Goal: Navigation & Orientation: Understand site structure

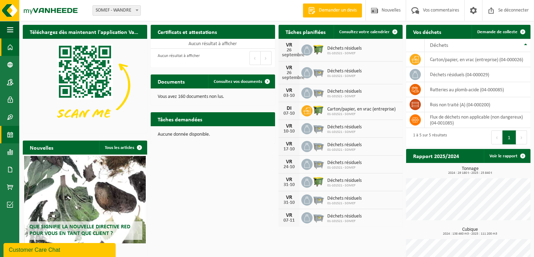
click at [14, 137] on link "Calendrier" at bounding box center [9, 135] width 19 height 18
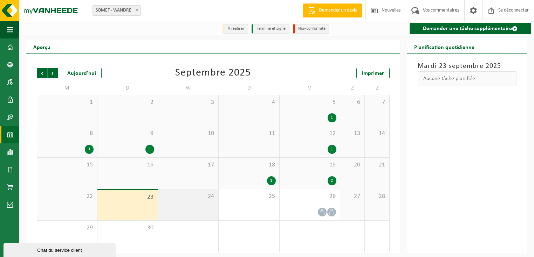
scroll to position [3, 0]
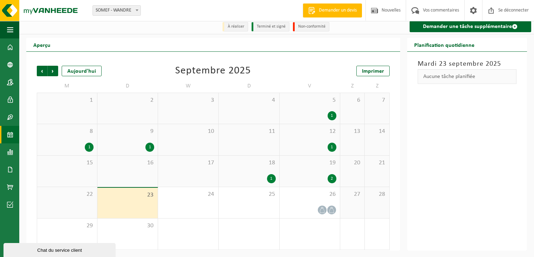
click at [132, 177] on div "16" at bounding box center [127, 171] width 60 height 31
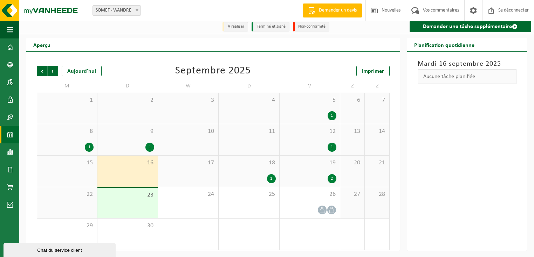
click at [140, 202] on div "23" at bounding box center [127, 203] width 60 height 30
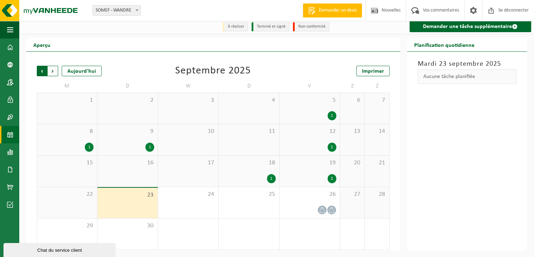
click at [53, 70] on span "Suivant" at bounding box center [53, 71] width 11 height 11
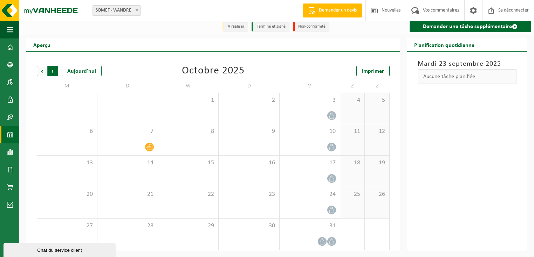
click at [45, 69] on span "Précédent" at bounding box center [42, 71] width 11 height 11
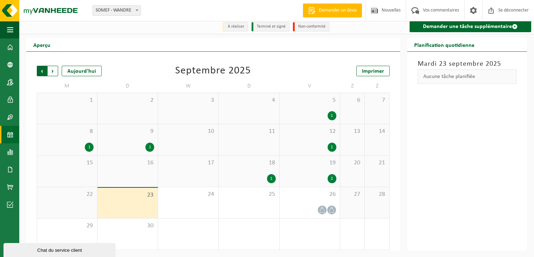
click at [56, 70] on span "Suivant" at bounding box center [53, 71] width 11 height 11
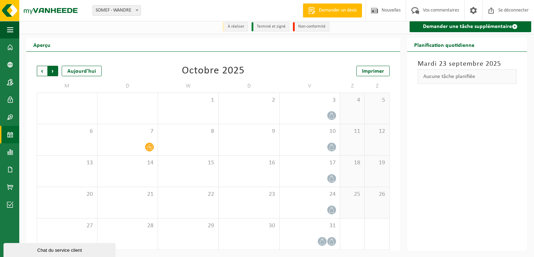
click at [43, 70] on span "Précédent" at bounding box center [42, 71] width 11 height 11
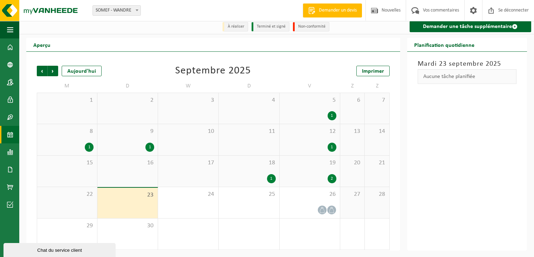
click at [488, 128] on div "Mardi 23 septembre 2025 Aucune tâche planifiée" at bounding box center [467, 151] width 120 height 199
click at [472, 27] on font "Demander une tâche supplémentaire" at bounding box center [467, 27] width 89 height 6
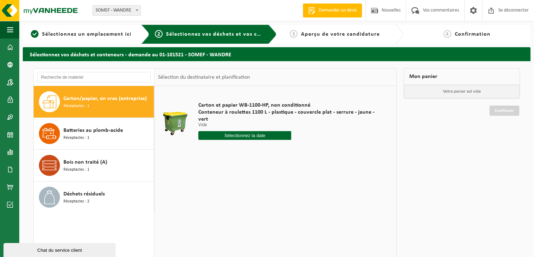
click at [246, 131] on input "text" at bounding box center [244, 135] width 93 height 9
click at [388, 168] on div "Carton et papier WB-1100-HP, non conditionné Conteneur à roulettes 1100 L - pla…" at bounding box center [275, 191] width 242 height 210
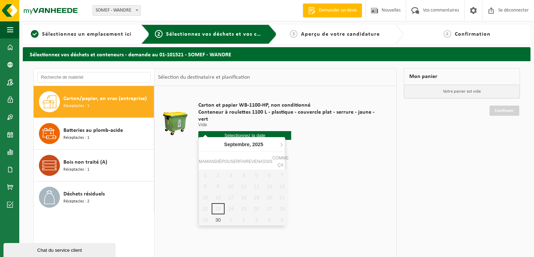
click at [228, 131] on input "text" at bounding box center [244, 135] width 93 height 9
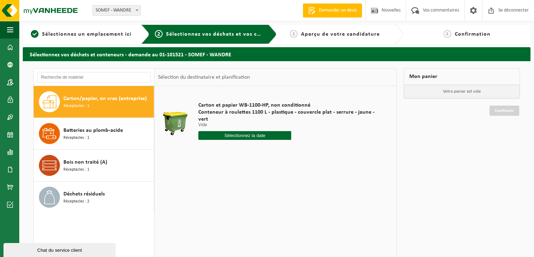
click at [336, 171] on div "Carton et papier WB-1100-HP, non conditionné Conteneur à roulettes 1100 L - pla…" at bounding box center [275, 191] width 242 height 210
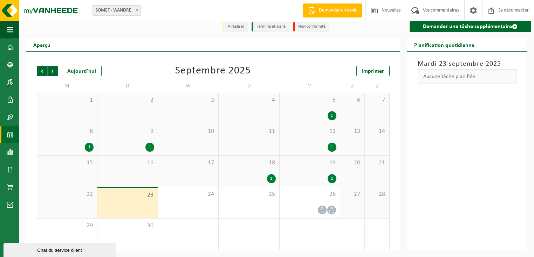
scroll to position [3, 0]
click at [191, 207] on div "24" at bounding box center [188, 202] width 60 height 31
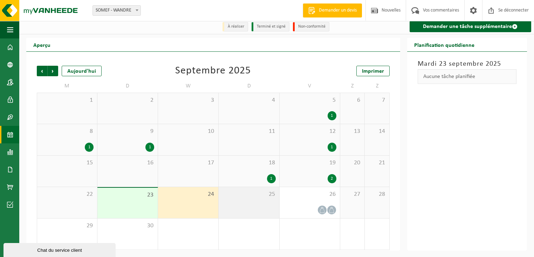
click at [252, 202] on div "25" at bounding box center [249, 202] width 60 height 31
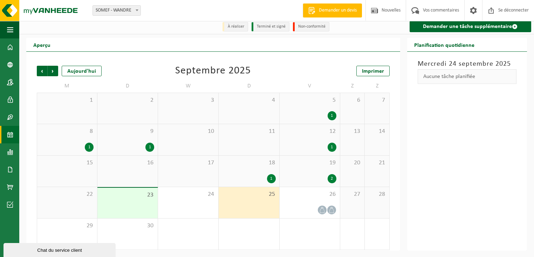
click at [141, 202] on div "23" at bounding box center [127, 203] width 60 height 30
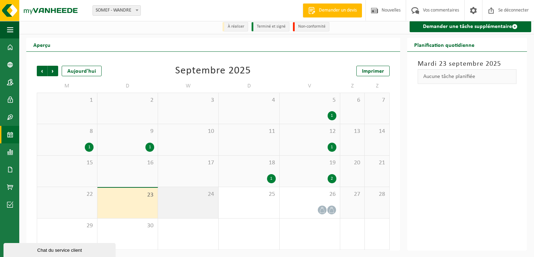
click at [196, 200] on div "24" at bounding box center [188, 202] width 60 height 31
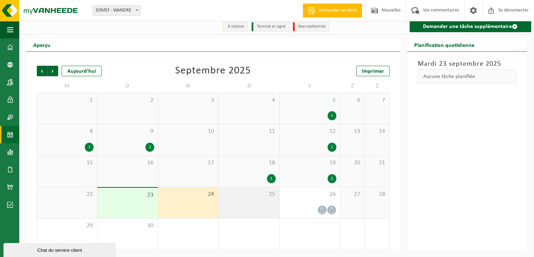
click at [247, 200] on div "25" at bounding box center [249, 202] width 60 height 31
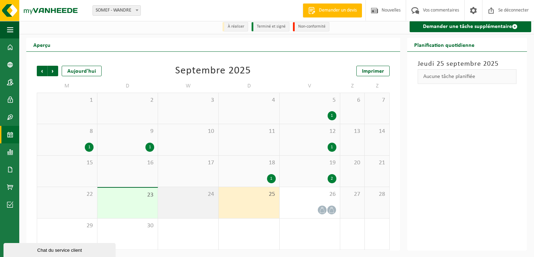
drag, startPoint x: 147, startPoint y: 201, endPoint x: 187, endPoint y: 201, distance: 40.3
click at [147, 201] on div "23" at bounding box center [127, 203] width 60 height 30
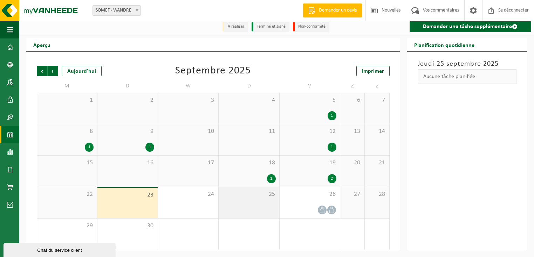
drag, startPoint x: 187, startPoint y: 201, endPoint x: 238, endPoint y: 201, distance: 50.8
click at [191, 201] on div "24" at bounding box center [188, 202] width 60 height 31
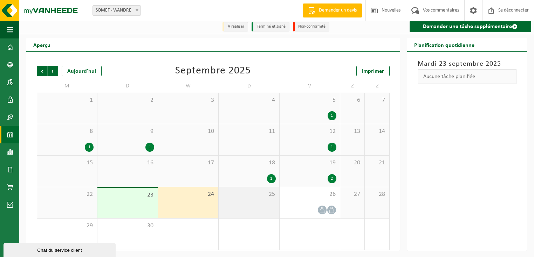
drag, startPoint x: 238, startPoint y: 201, endPoint x: 253, endPoint y: 201, distance: 14.7
click at [241, 201] on div "25" at bounding box center [249, 202] width 60 height 31
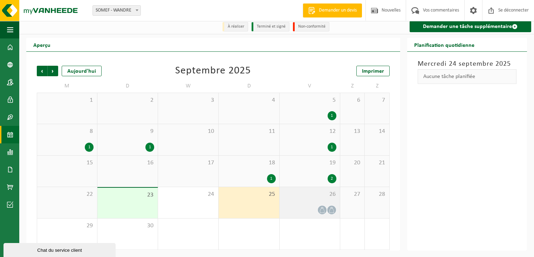
click at [301, 201] on div "26" at bounding box center [310, 202] width 60 height 31
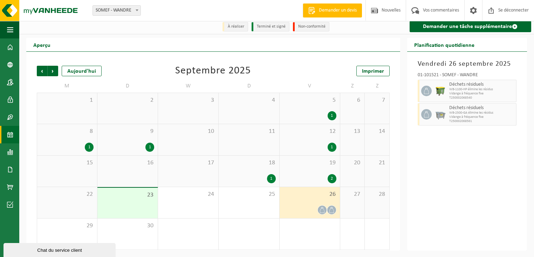
click at [458, 195] on div "Vendredi 26 septembre 2025 01-101521 - SOMEF - WANDRE Déchets résiduels WB-1100…" at bounding box center [467, 151] width 120 height 199
click at [332, 178] on font "2" at bounding box center [332, 179] width 2 height 4
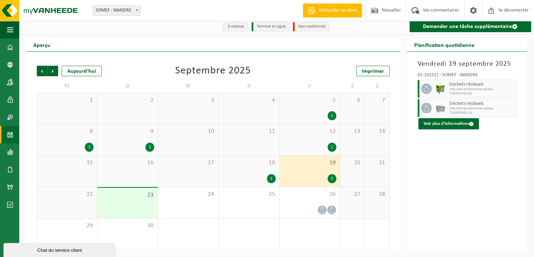
click at [135, 199] on span "23" at bounding box center [127, 196] width 53 height 8
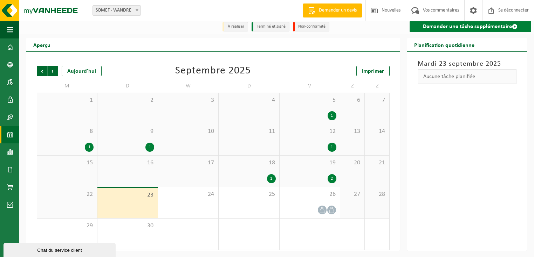
click at [472, 27] on font "Demander une tâche supplémentaire" at bounding box center [467, 27] width 89 height 6
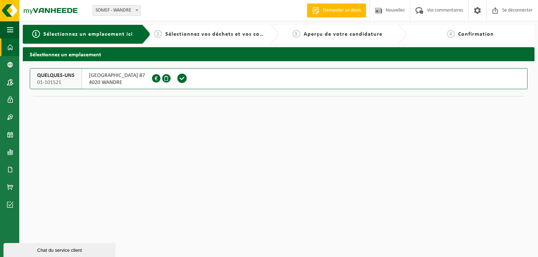
click at [11, 42] on span at bounding box center [10, 48] width 6 height 18
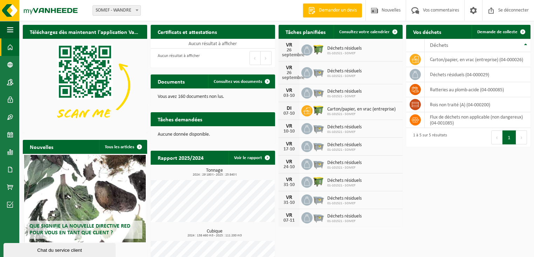
click at [290, 113] on font "07-10" at bounding box center [288, 113] width 11 height 5
click at [362, 69] on font "Déchets résiduels" at bounding box center [344, 71] width 34 height 5
click at [355, 101] on div "VR 03-10 Déchets résiduels 01-101521 - SOMEF" at bounding box center [341, 93] width 124 height 18
click at [353, 113] on font "01-101521 - SOMEF" at bounding box center [341, 114] width 28 height 4
click at [407, 158] on div "Téléchargez dès maintenant l'application Vanheede+ ! Cacher Certificats et atte…" at bounding box center [276, 155] width 511 height 269
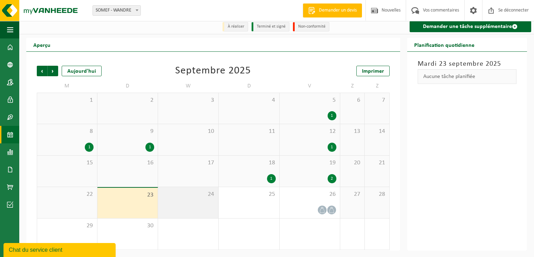
click at [206, 204] on div "24" at bounding box center [188, 202] width 60 height 31
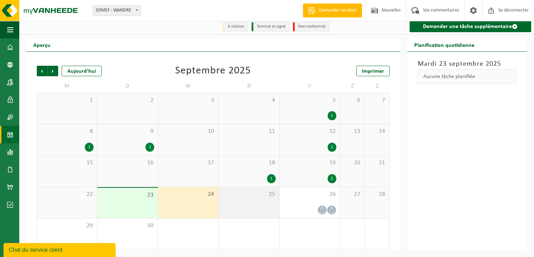
click at [262, 204] on div "25" at bounding box center [249, 202] width 60 height 31
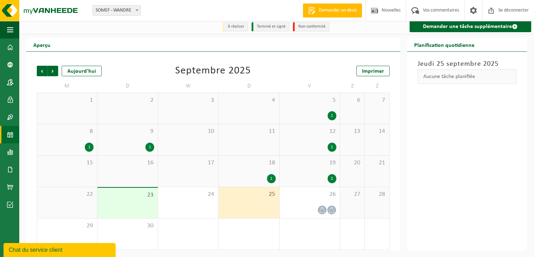
click at [144, 203] on div "23" at bounding box center [127, 203] width 60 height 30
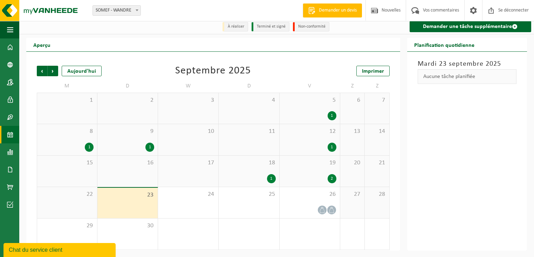
scroll to position [3, 0]
click at [234, 26] on font "À réaliser" at bounding box center [236, 27] width 16 height 4
click at [315, 29] on li "Non-conformité" at bounding box center [311, 26] width 36 height 9
click at [8, 47] on span at bounding box center [10, 48] width 6 height 18
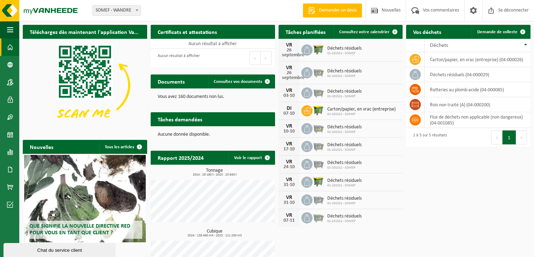
click at [517, 140] on button "Suivant" at bounding box center [521, 138] width 11 height 14
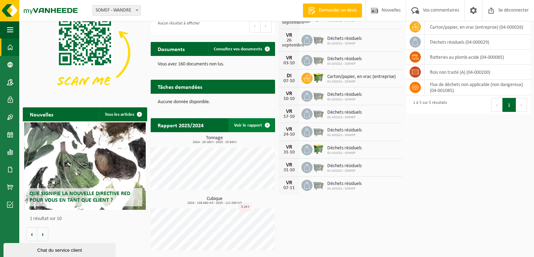
click at [267, 125] on span at bounding box center [267, 125] width 14 height 14
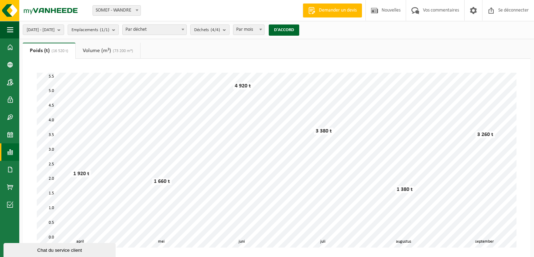
click at [108, 51] on font "Volume (m³)" at bounding box center [97, 51] width 28 height 6
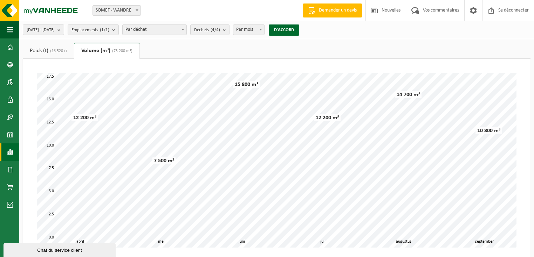
click at [41, 48] on font "Poids (t)" at bounding box center [39, 51] width 19 height 6
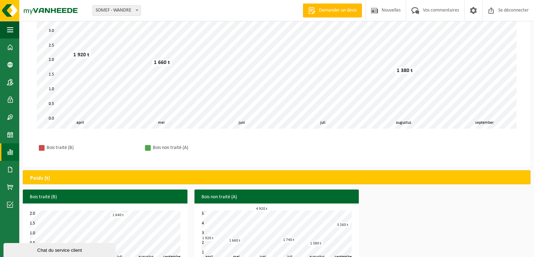
scroll to position [35, 0]
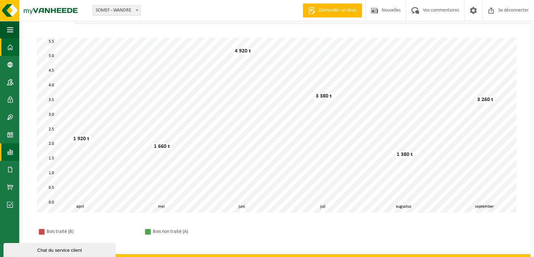
click at [9, 50] on span at bounding box center [10, 48] width 6 height 18
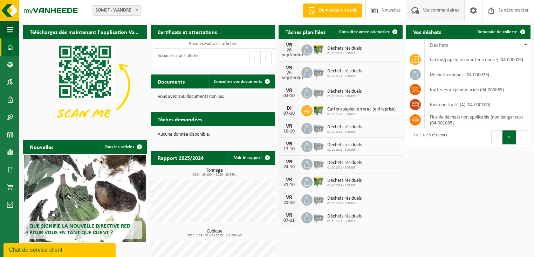
click at [442, 9] on font "Vos commentaires" at bounding box center [441, 10] width 36 height 5
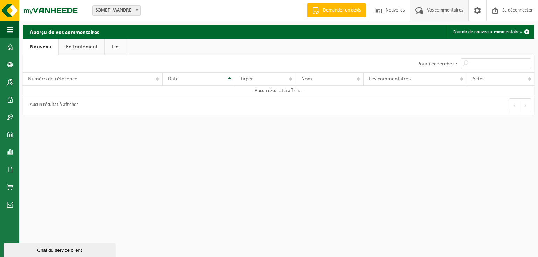
click at [77, 48] on font "En traitement" at bounding box center [82, 47] width 32 height 6
click at [110, 47] on link "Fini" at bounding box center [116, 47] width 22 height 16
click at [47, 47] on font "Nouveau" at bounding box center [40, 47] width 20 height 6
click at [12, 48] on span at bounding box center [10, 48] width 6 height 18
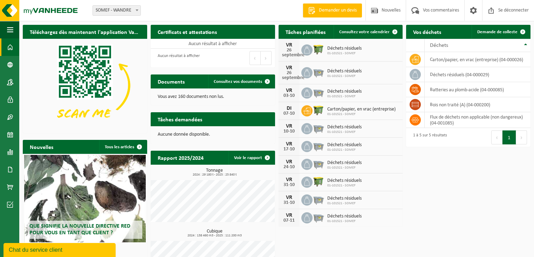
click at [12, 48] on span at bounding box center [10, 48] width 6 height 18
click at [425, 173] on div "Téléchargez dès maintenant l'application Vanheede+ ! Cacher Certificats et atte…" at bounding box center [276, 155] width 511 height 269
